Goal: Task Accomplishment & Management: Manage account settings

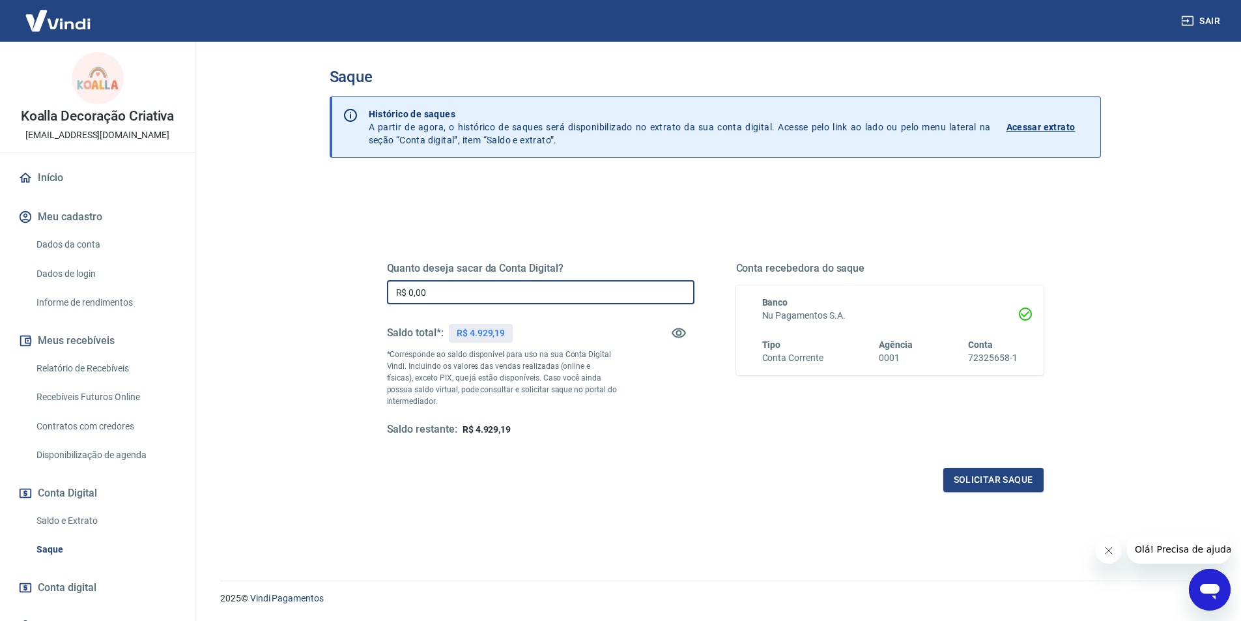
click at [442, 294] on input "R$ 0,00" at bounding box center [540, 292] width 307 height 24
type input "R$ 4.500,00"
click at [987, 488] on button "Solicitar saque" at bounding box center [993, 480] width 100 height 24
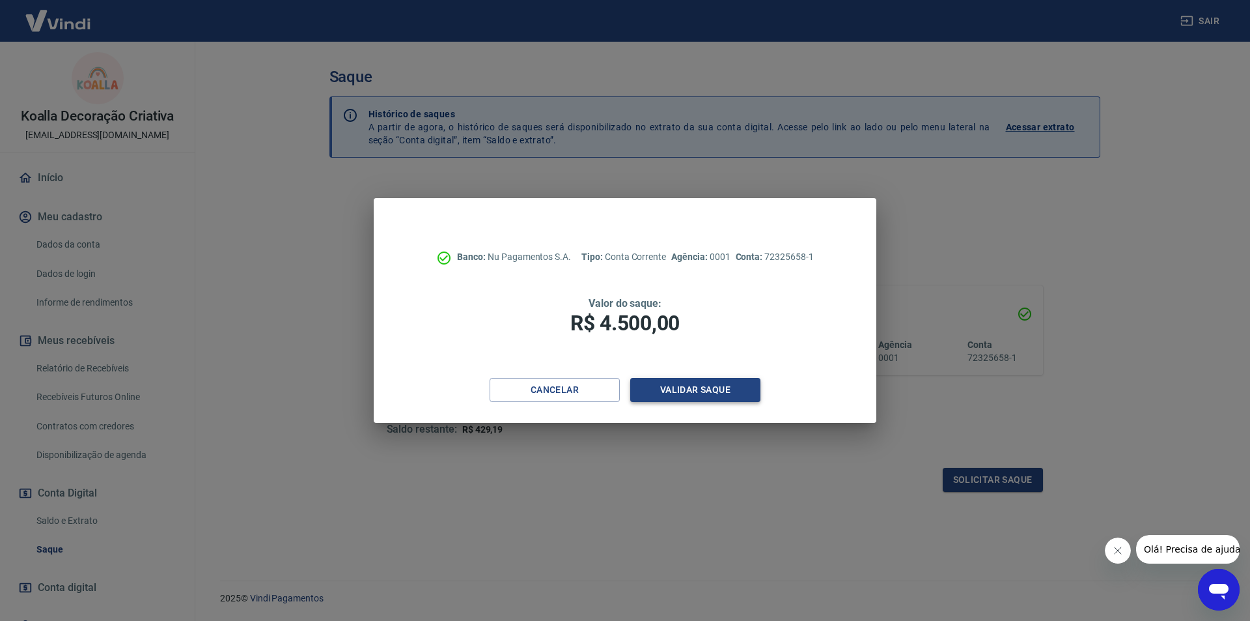
click at [739, 392] on button "Validar saque" at bounding box center [695, 390] width 130 height 24
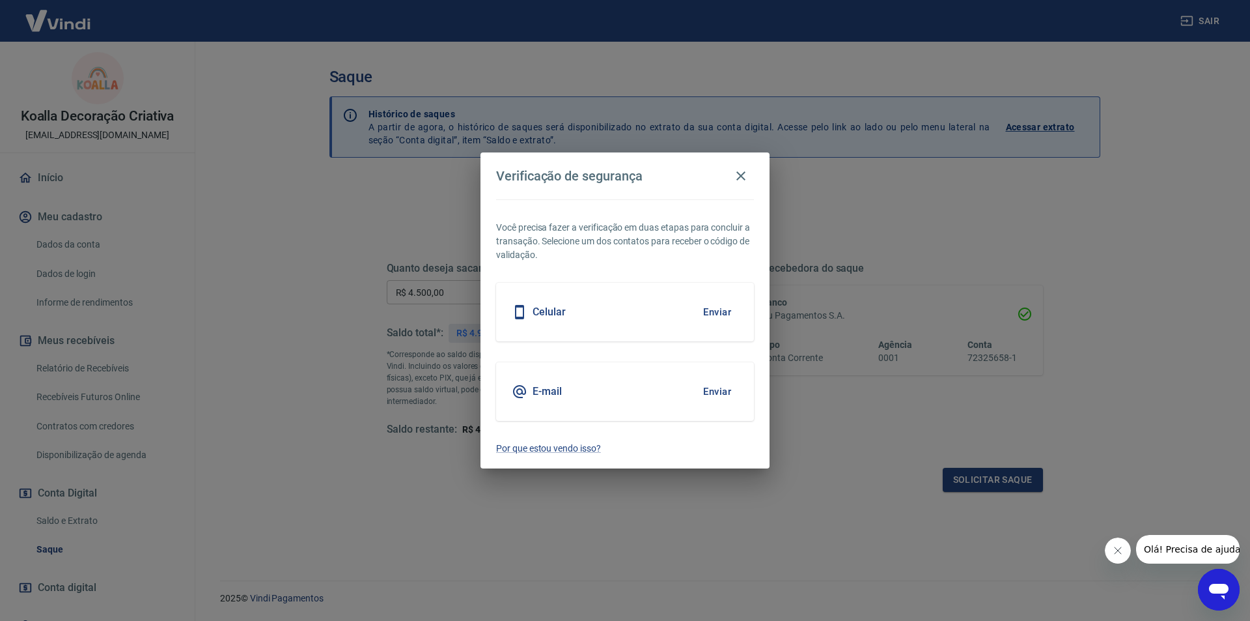
click at [720, 303] on button "Enviar" at bounding box center [717, 311] width 42 height 27
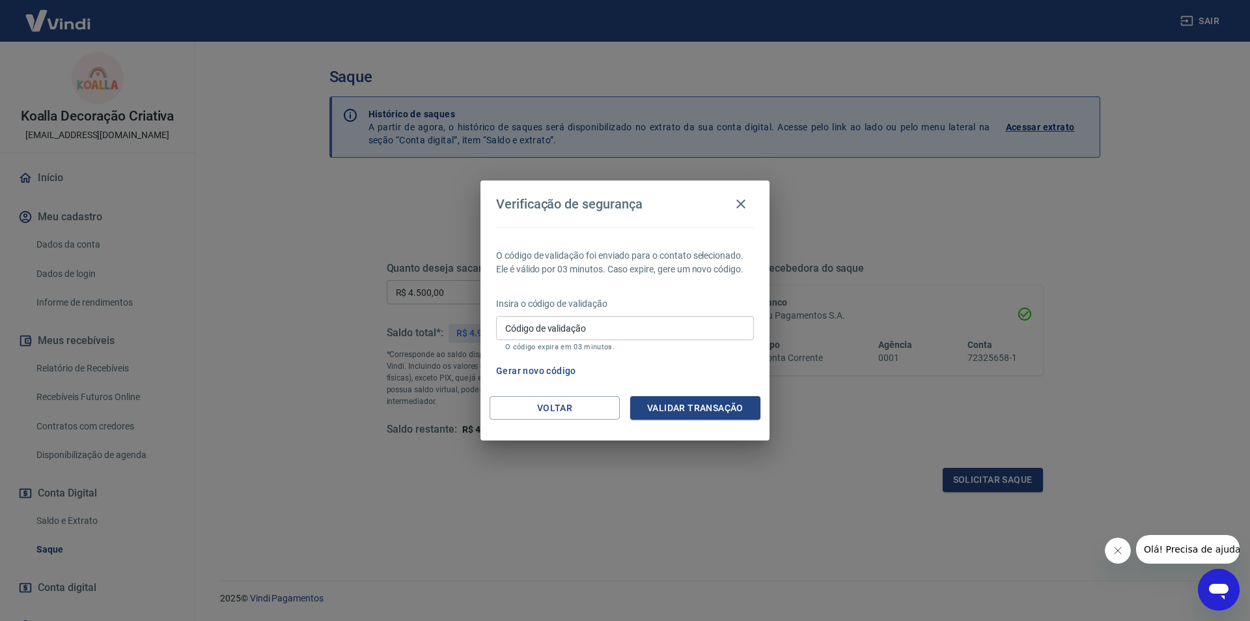
click at [561, 372] on button "Gerar novo código" at bounding box center [536, 371] width 91 height 24
click at [620, 325] on input "Código de validação" at bounding box center [625, 328] width 258 height 24
drag, startPoint x: 750, startPoint y: 191, endPoint x: 740, endPoint y: 190, distance: 10.5
click at [750, 191] on div "Verificação de segurança" at bounding box center [625, 204] width 258 height 26
click at [737, 191] on div "Verificação de segurança" at bounding box center [625, 204] width 258 height 26
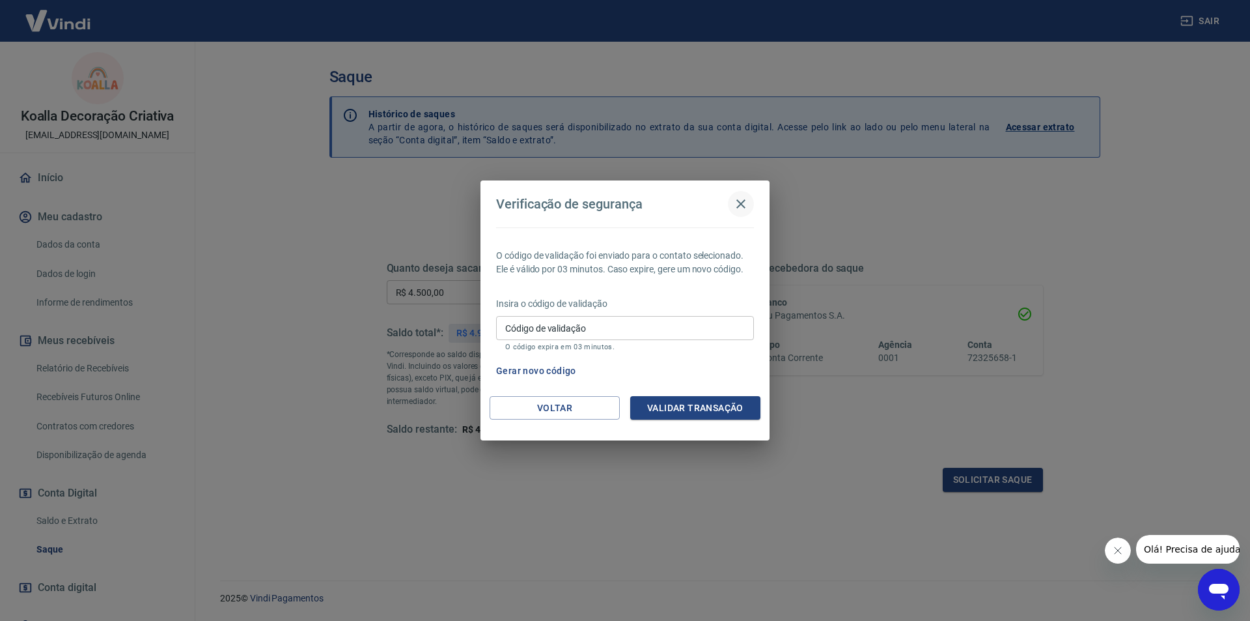
click at [740, 199] on icon "button" at bounding box center [741, 204] width 16 height 16
